Goal: Task Accomplishment & Management: Use online tool/utility

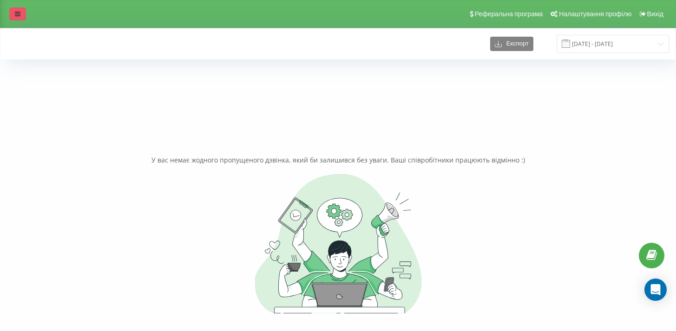
click at [15, 14] on icon at bounding box center [18, 14] width 6 height 7
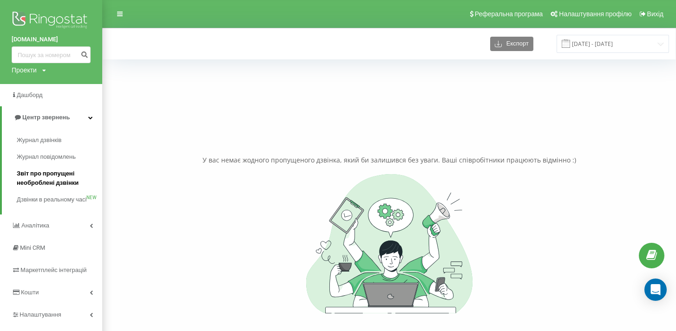
click at [66, 173] on span "Звіт про пропущені необроблені дзвінки" at bounding box center [57, 178] width 81 height 19
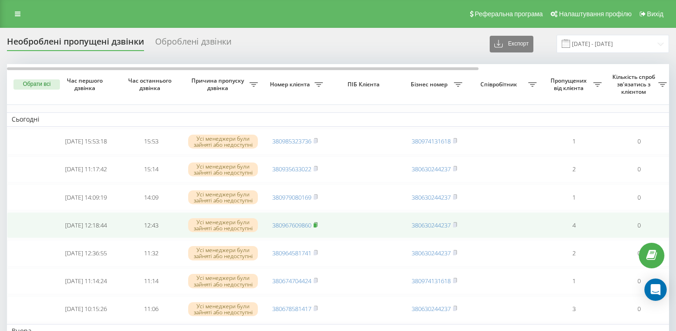
click at [317, 225] on rect at bounding box center [315, 226] width 3 height 4
click at [316, 224] on rect at bounding box center [315, 226] width 3 height 4
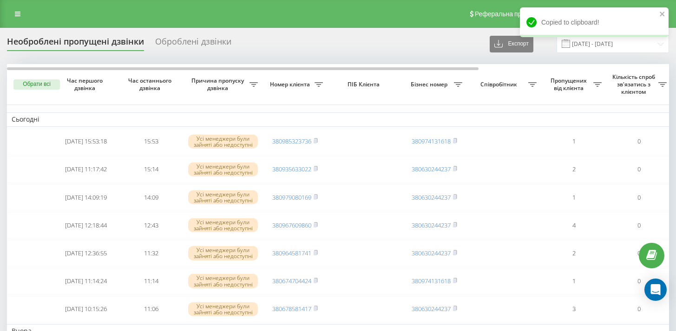
scroll to position [133, 0]
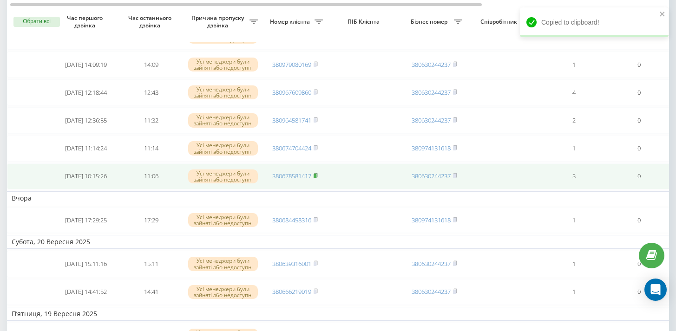
click at [318, 176] on icon at bounding box center [316, 176] width 4 height 6
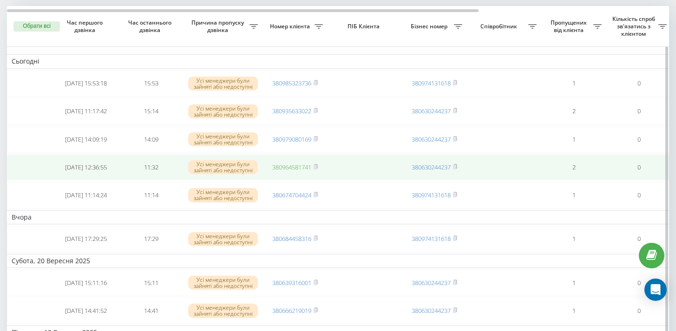
scroll to position [50, 0]
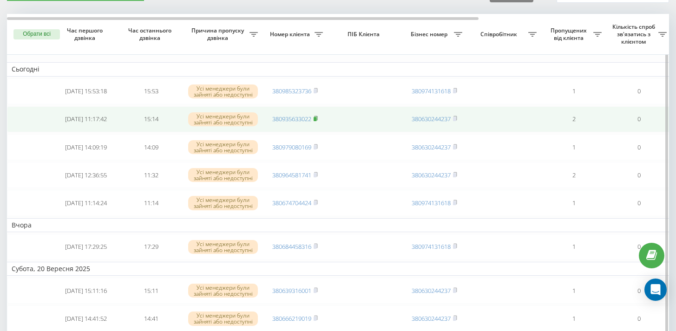
click at [318, 119] on icon at bounding box center [316, 119] width 4 height 6
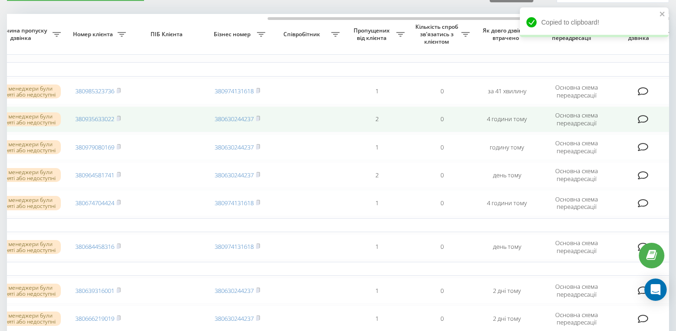
scroll to position [0, 267]
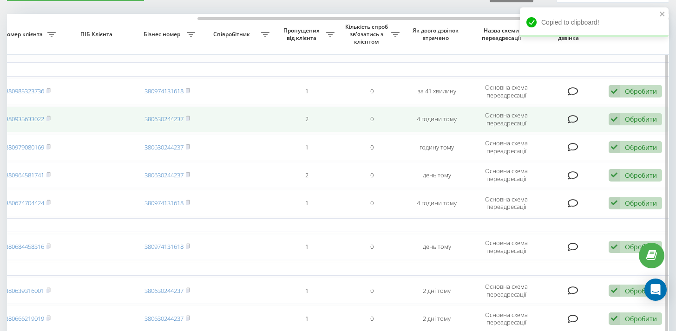
click at [627, 122] on div "Обробити" at bounding box center [641, 119] width 32 height 9
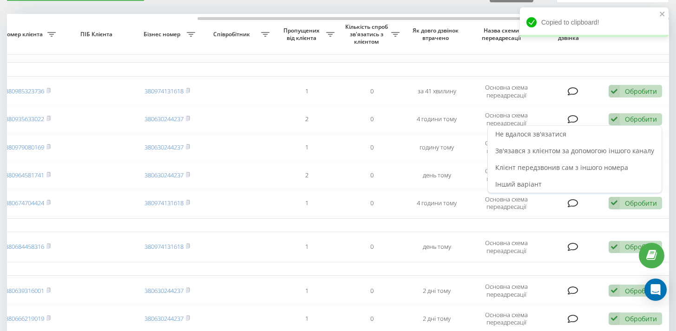
drag, startPoint x: 611, startPoint y: 171, endPoint x: 534, endPoint y: 200, distance: 81.9
click at [611, 171] on span "Клієнт передзвонив сам з іншого номера" at bounding box center [561, 167] width 133 height 9
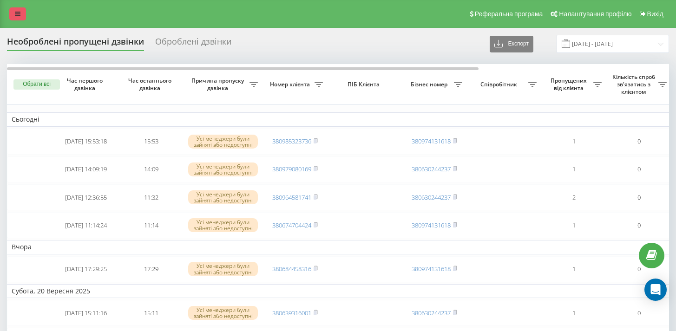
click at [21, 16] on link at bounding box center [17, 13] width 17 height 13
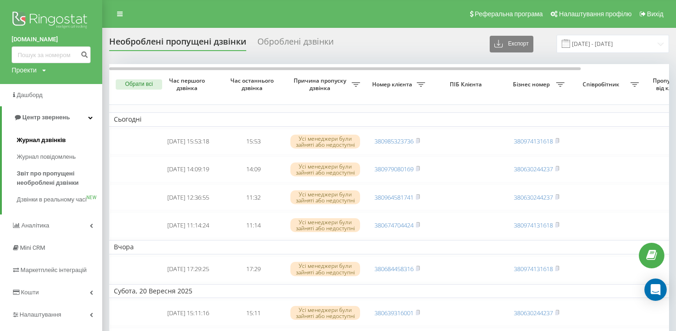
click at [57, 139] on span "Журнал дзвінків" at bounding box center [41, 140] width 49 height 9
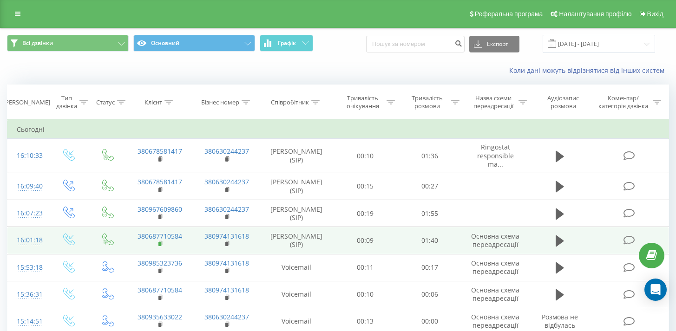
click at [160, 246] on rect at bounding box center [159, 244] width 3 height 4
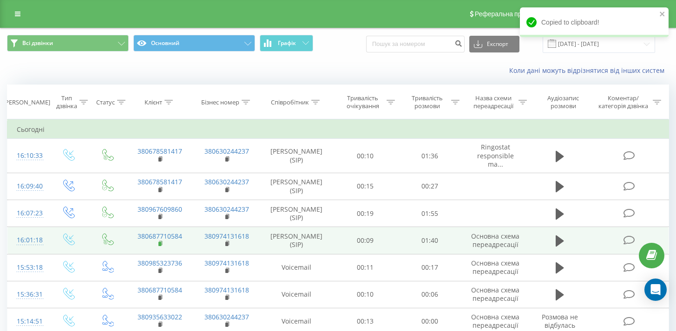
click at [160, 246] on rect at bounding box center [159, 244] width 3 height 4
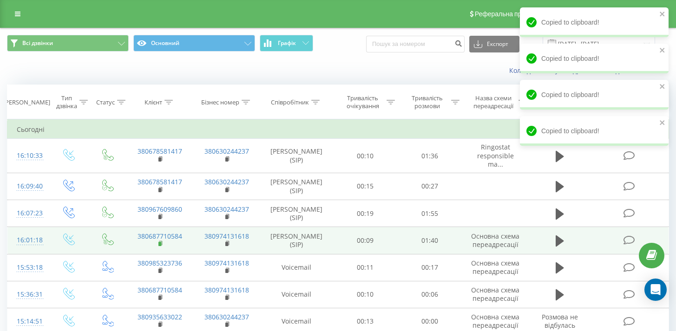
click at [160, 246] on rect at bounding box center [159, 244] width 3 height 4
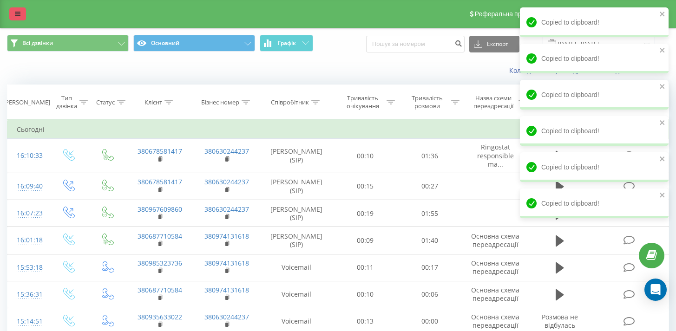
click at [19, 10] on link at bounding box center [17, 13] width 17 height 13
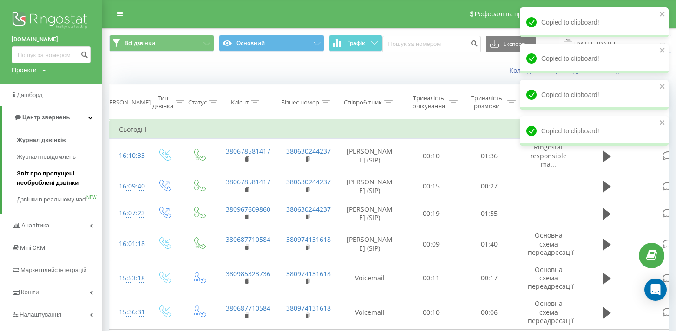
click at [45, 177] on span "Звіт про пропущені необроблені дзвінки" at bounding box center [57, 178] width 81 height 19
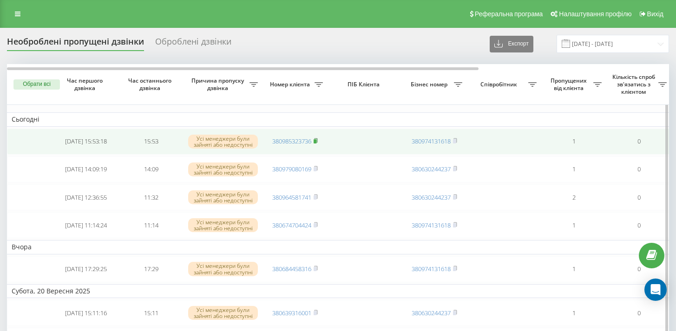
drag, startPoint x: 316, startPoint y: 141, endPoint x: 351, endPoint y: 209, distance: 75.9
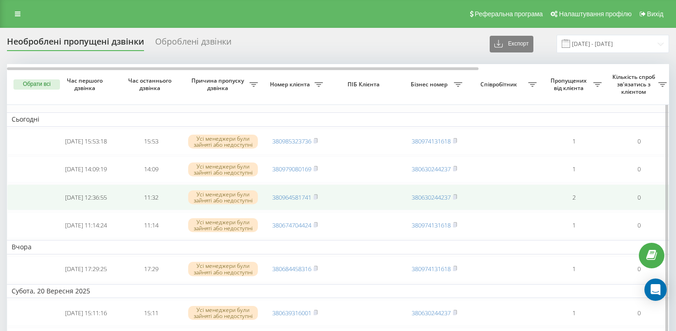
click at [317, 141] on rect at bounding box center [315, 141] width 3 height 4
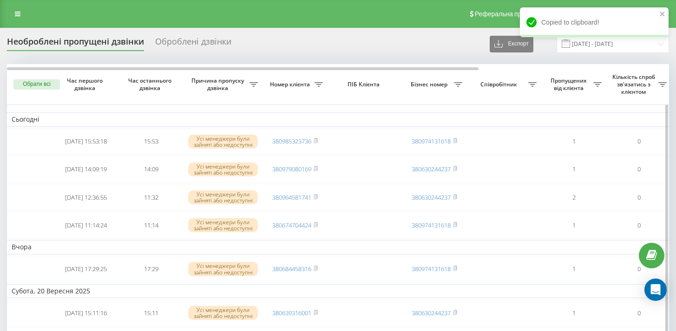
drag, startPoint x: 317, startPoint y: 196, endPoint x: 417, endPoint y: 284, distance: 133.7
click at [317, 196] on rect at bounding box center [315, 198] width 3 height 4
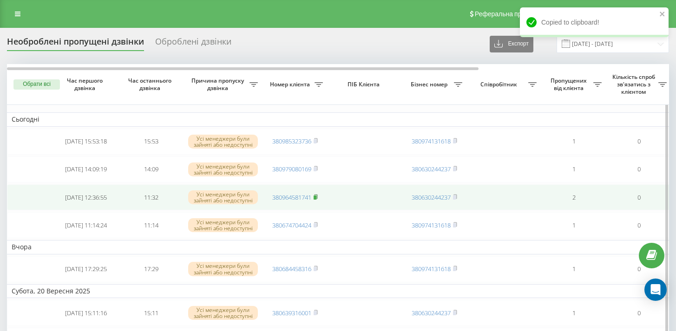
click at [316, 196] on rect at bounding box center [315, 198] width 3 height 4
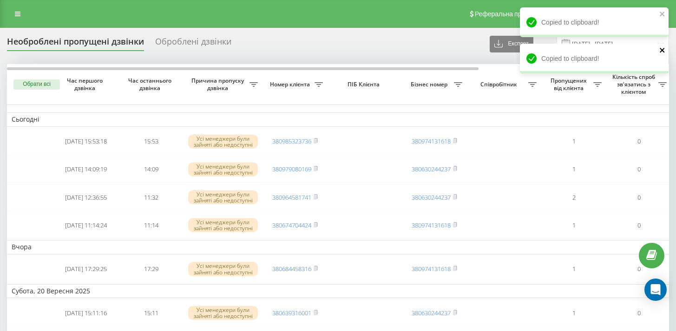
drag, startPoint x: 661, startPoint y: 50, endPoint x: 662, endPoint y: 37, distance: 13.6
click at [661, 50] on icon "close" at bounding box center [663, 49] width 7 height 7
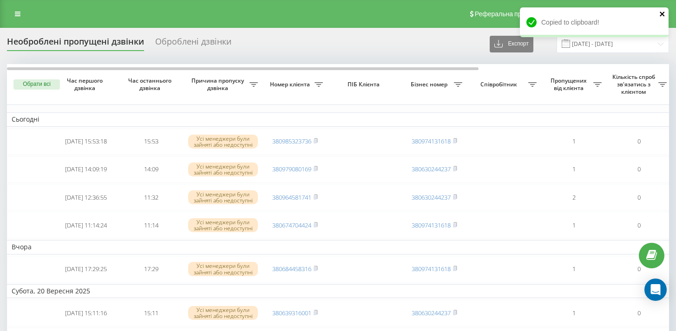
drag, startPoint x: 662, startPoint y: 14, endPoint x: 594, endPoint y: 63, distance: 84.0
click at [662, 14] on icon "close" at bounding box center [662, 14] width 5 height 5
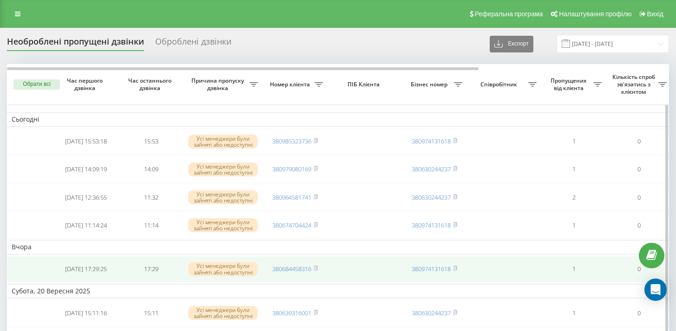
drag, startPoint x: 317, startPoint y: 141, endPoint x: 394, endPoint y: 270, distance: 150.9
click at [317, 141] on rect at bounding box center [315, 141] width 3 height 4
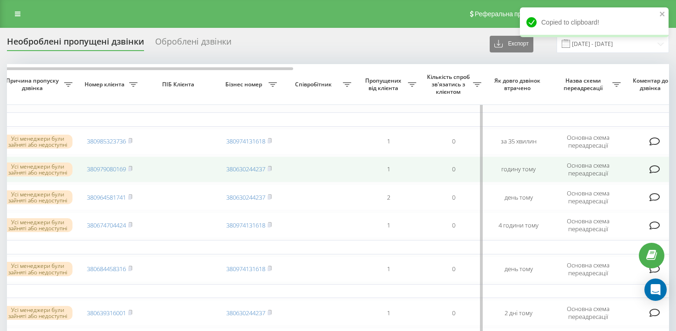
scroll to position [0, 267]
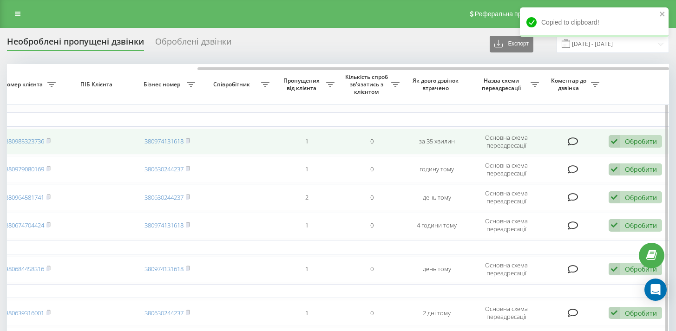
click at [627, 141] on div "Обробити" at bounding box center [641, 141] width 32 height 9
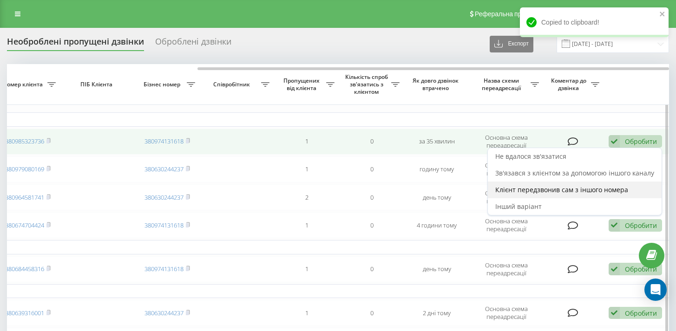
click at [610, 192] on span "Клієнт передзвонив сам з іншого номера" at bounding box center [561, 189] width 133 height 9
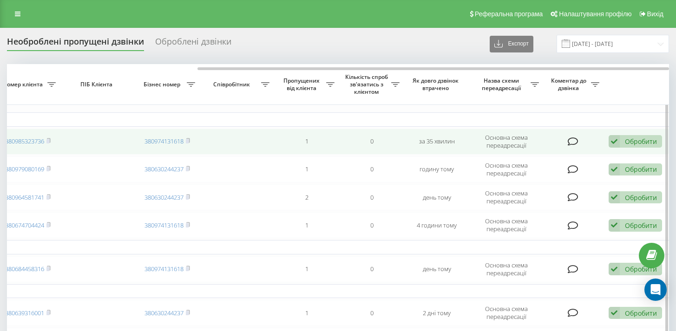
click at [636, 137] on div "Обробити Не вдалося зв'язатися Зв'язався з клієнтом за допомогою іншого каналу …" at bounding box center [635, 141] width 53 height 13
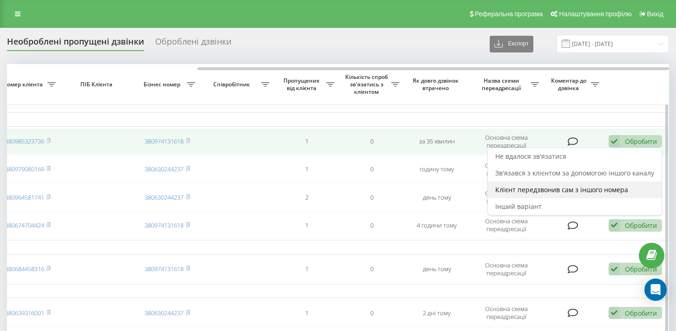
click at [616, 194] on span "Клієнт передзвонив сам з іншого номера" at bounding box center [561, 189] width 133 height 9
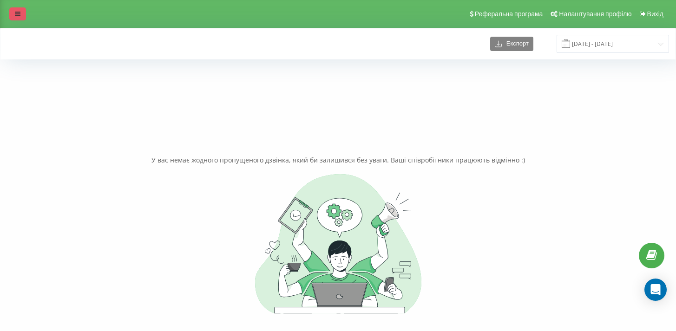
click at [25, 12] on div "Реферальна програма Налаштування профілю Вихід" at bounding box center [338, 14] width 676 height 28
click at [20, 16] on icon at bounding box center [18, 14] width 6 height 7
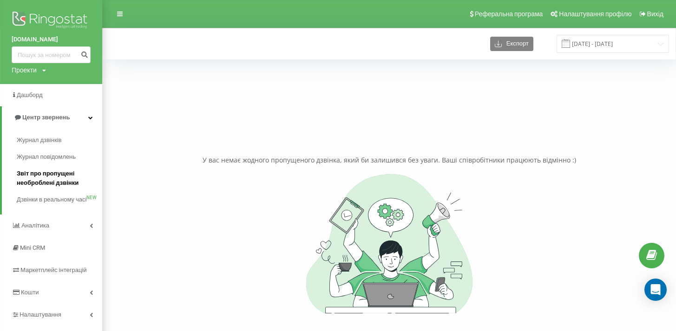
click at [53, 172] on span "Звіт про пропущені необроблені дзвінки" at bounding box center [57, 178] width 81 height 19
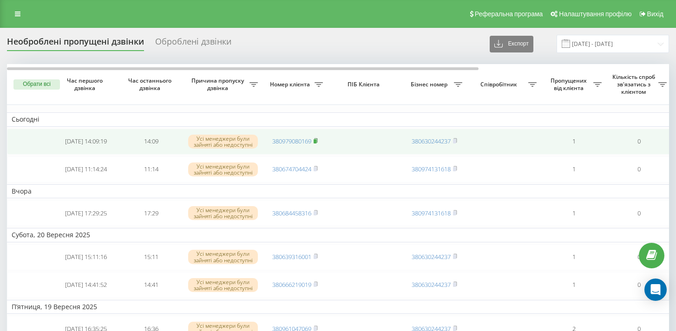
click at [317, 139] on icon at bounding box center [316, 141] width 4 height 6
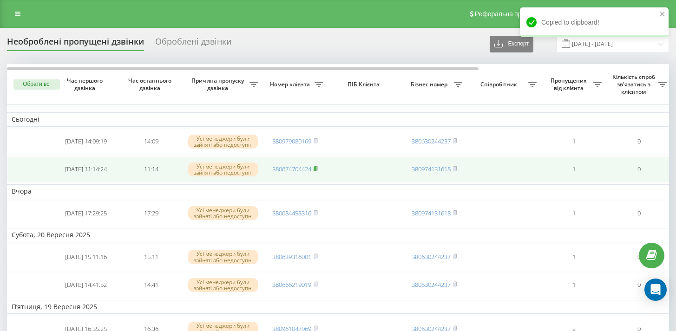
click at [317, 169] on rect at bounding box center [315, 169] width 3 height 4
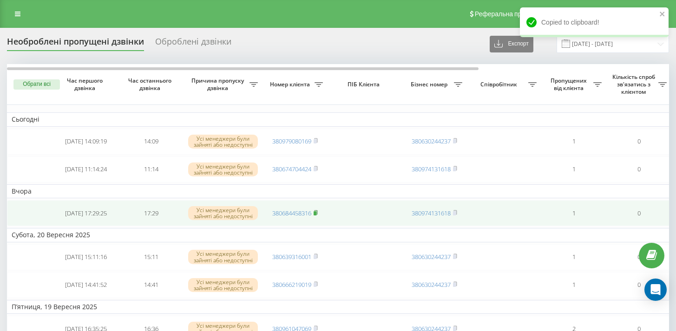
click at [317, 213] on icon at bounding box center [315, 213] width 3 height 4
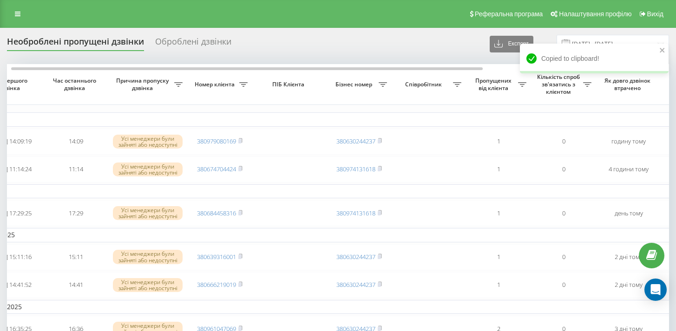
scroll to position [0, 267]
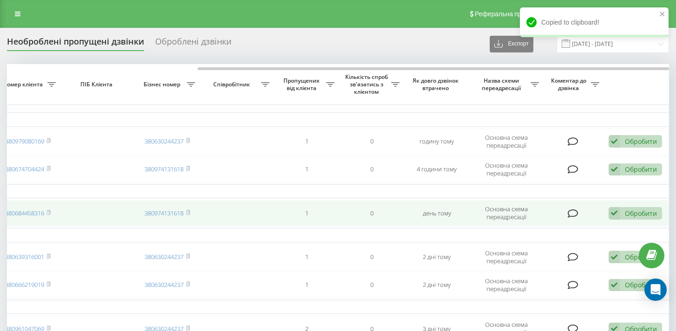
click at [614, 212] on icon at bounding box center [614, 213] width 11 height 13
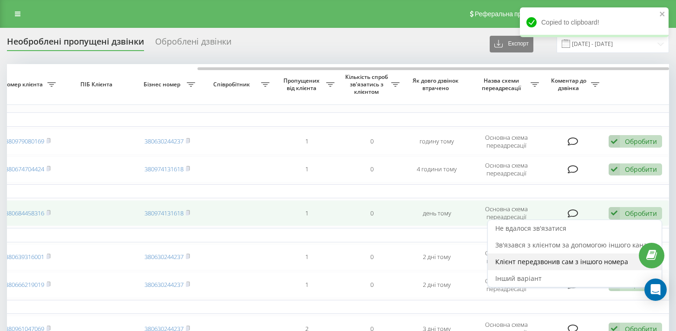
click at [605, 258] on span "Клієнт передзвонив сам з іншого номера" at bounding box center [561, 261] width 133 height 9
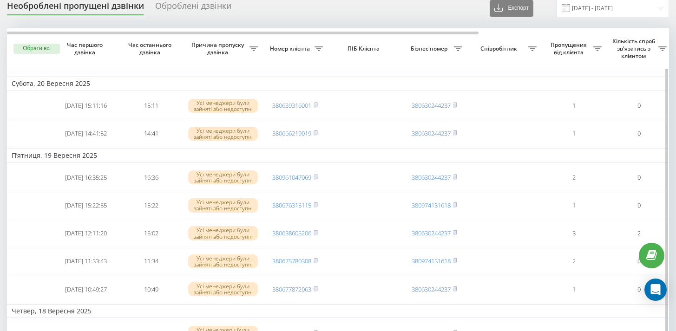
scroll to position [36, 0]
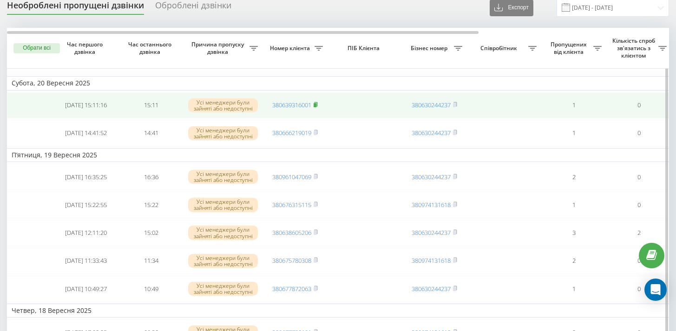
click at [317, 104] on icon at bounding box center [315, 104] width 3 height 4
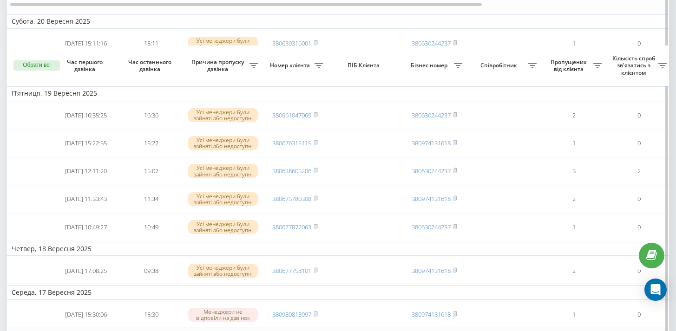
scroll to position [143, 0]
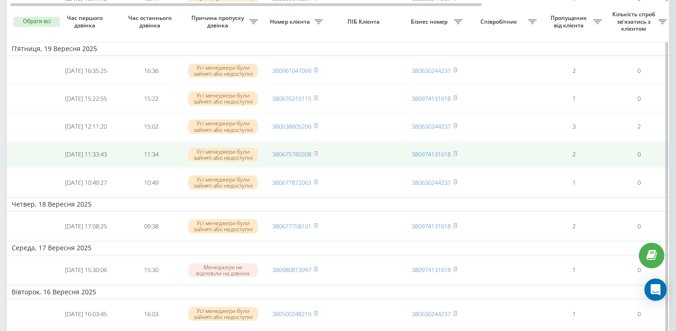
click at [317, 126] on rect at bounding box center [315, 127] width 3 height 4
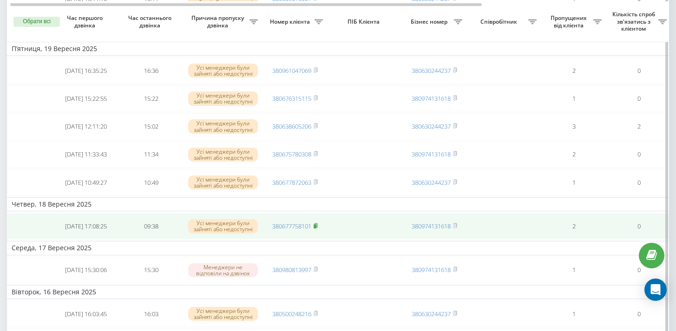
click at [317, 226] on rect at bounding box center [315, 226] width 3 height 4
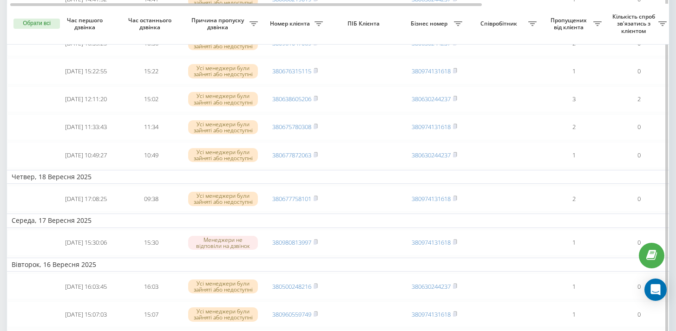
scroll to position [298, 0]
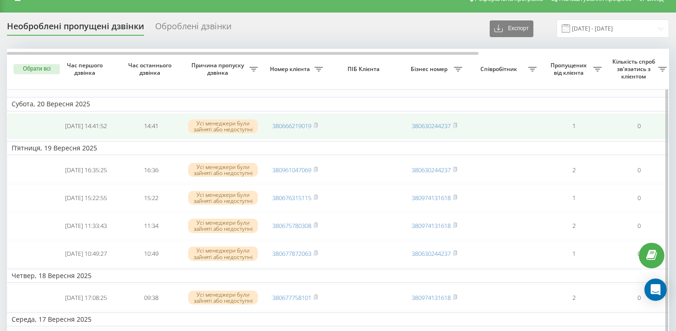
scroll to position [34, 0]
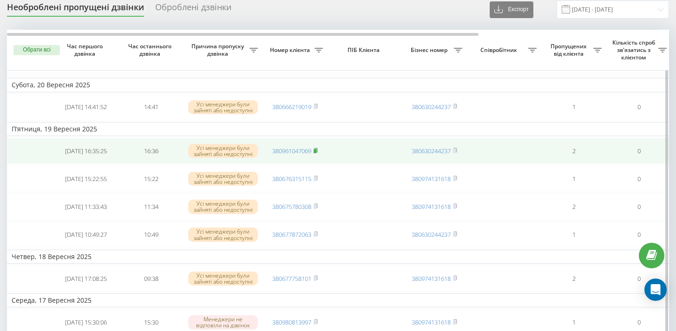
click at [317, 150] on icon at bounding box center [316, 151] width 4 height 6
click at [317, 150] on rect at bounding box center [315, 151] width 3 height 4
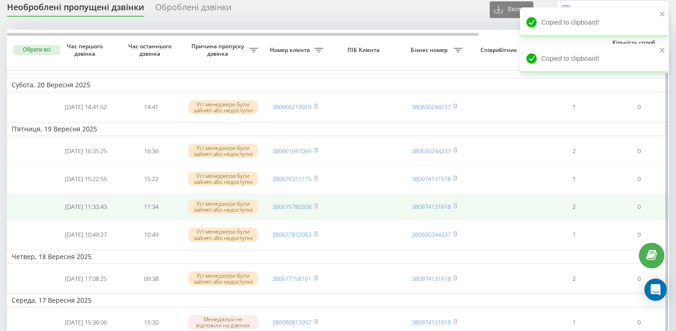
click at [317, 205] on rect at bounding box center [315, 207] width 3 height 4
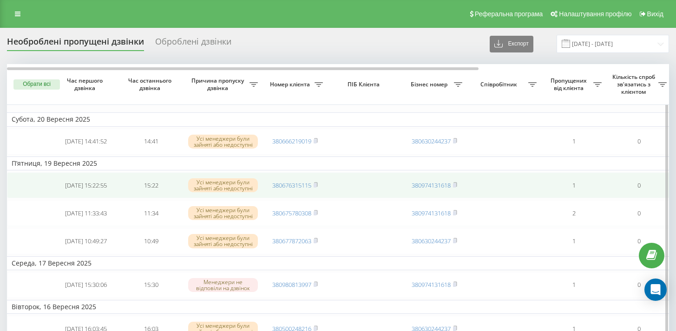
drag, startPoint x: 317, startPoint y: 140, endPoint x: 338, endPoint y: 186, distance: 50.4
click at [317, 140] on rect at bounding box center [315, 141] width 3 height 4
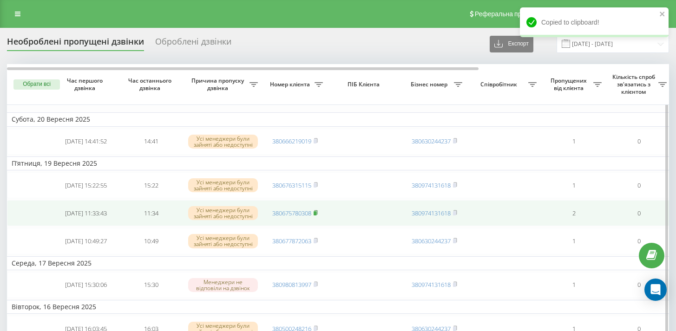
click at [316, 213] on rect at bounding box center [315, 213] width 3 height 4
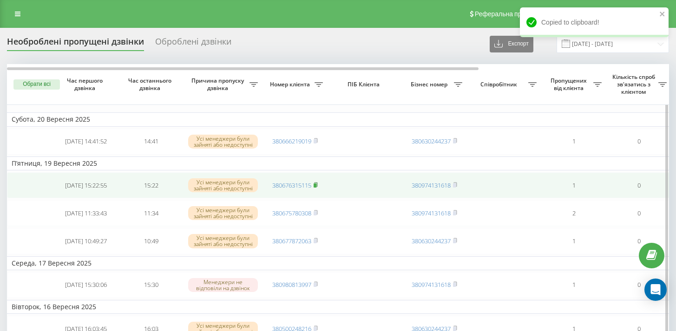
click at [317, 184] on rect at bounding box center [315, 186] width 3 height 4
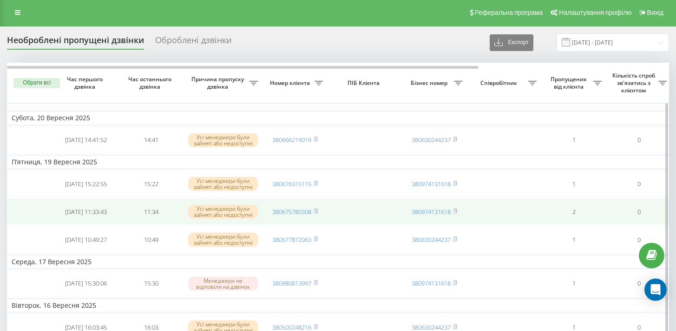
scroll to position [2, 0]
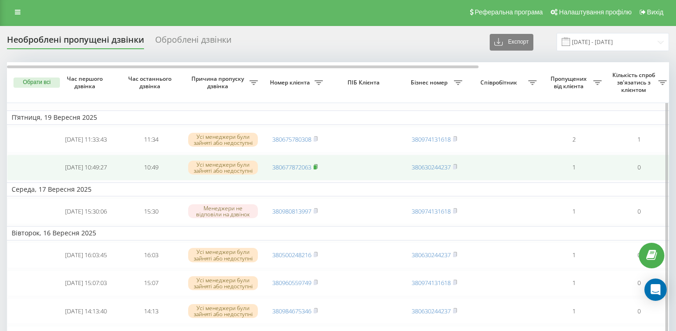
click at [317, 166] on icon at bounding box center [315, 167] width 3 height 4
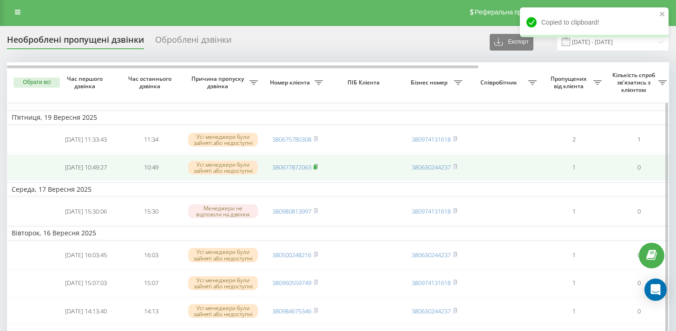
click at [317, 166] on icon at bounding box center [315, 167] width 3 height 4
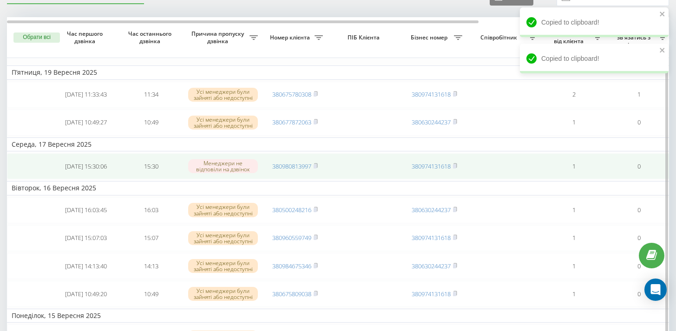
scroll to position [51, 0]
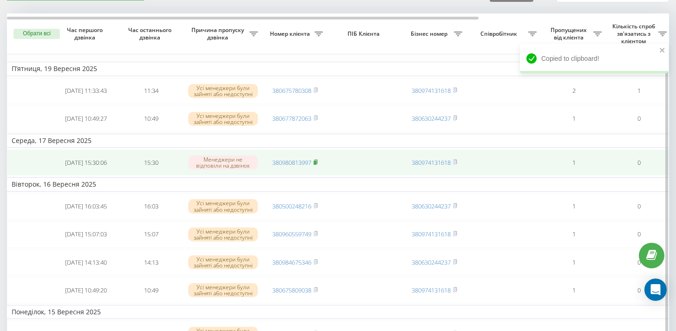
click at [317, 163] on icon at bounding box center [315, 162] width 3 height 4
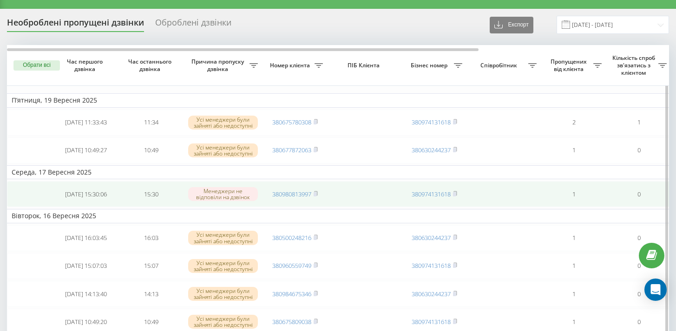
scroll to position [0, 0]
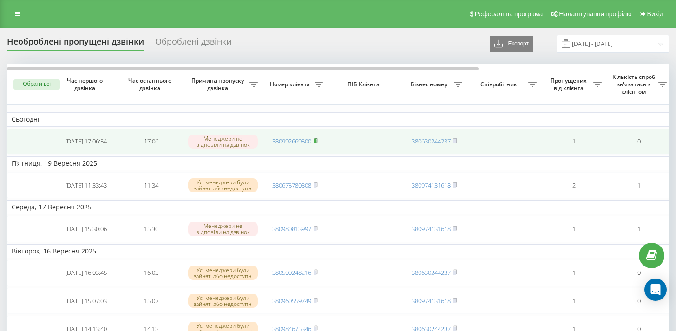
click at [316, 140] on rect at bounding box center [315, 141] width 3 height 4
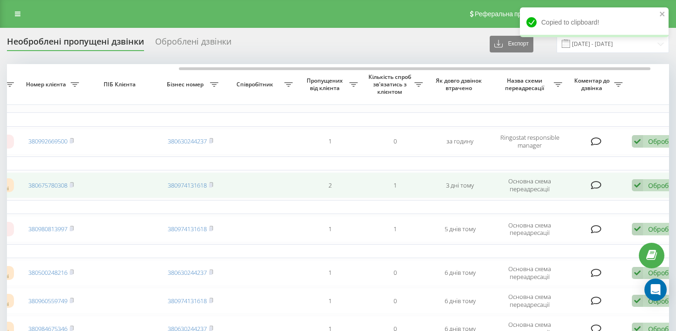
scroll to position [0, 267]
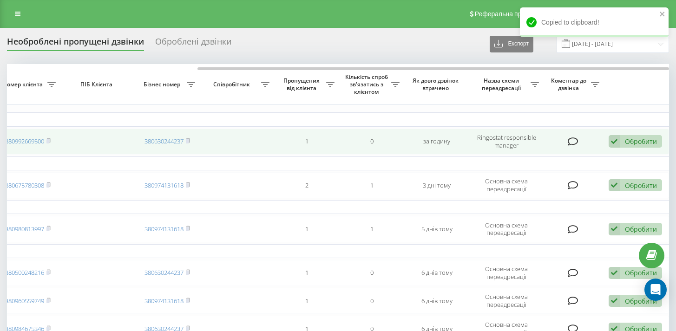
click at [631, 144] on div "Обробити" at bounding box center [641, 141] width 32 height 9
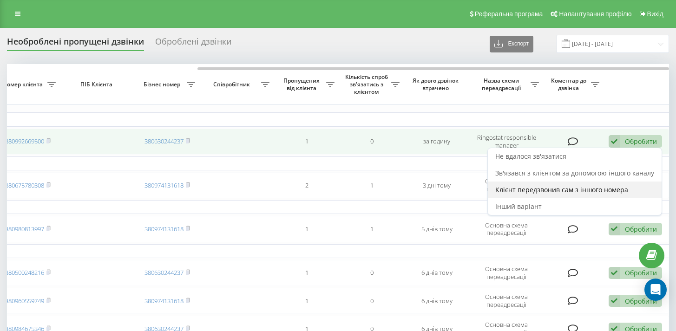
click at [585, 190] on span "Клієнт передзвонив сам з іншого номера" at bounding box center [561, 189] width 133 height 9
